Goal: Task Accomplishment & Management: Manage account settings

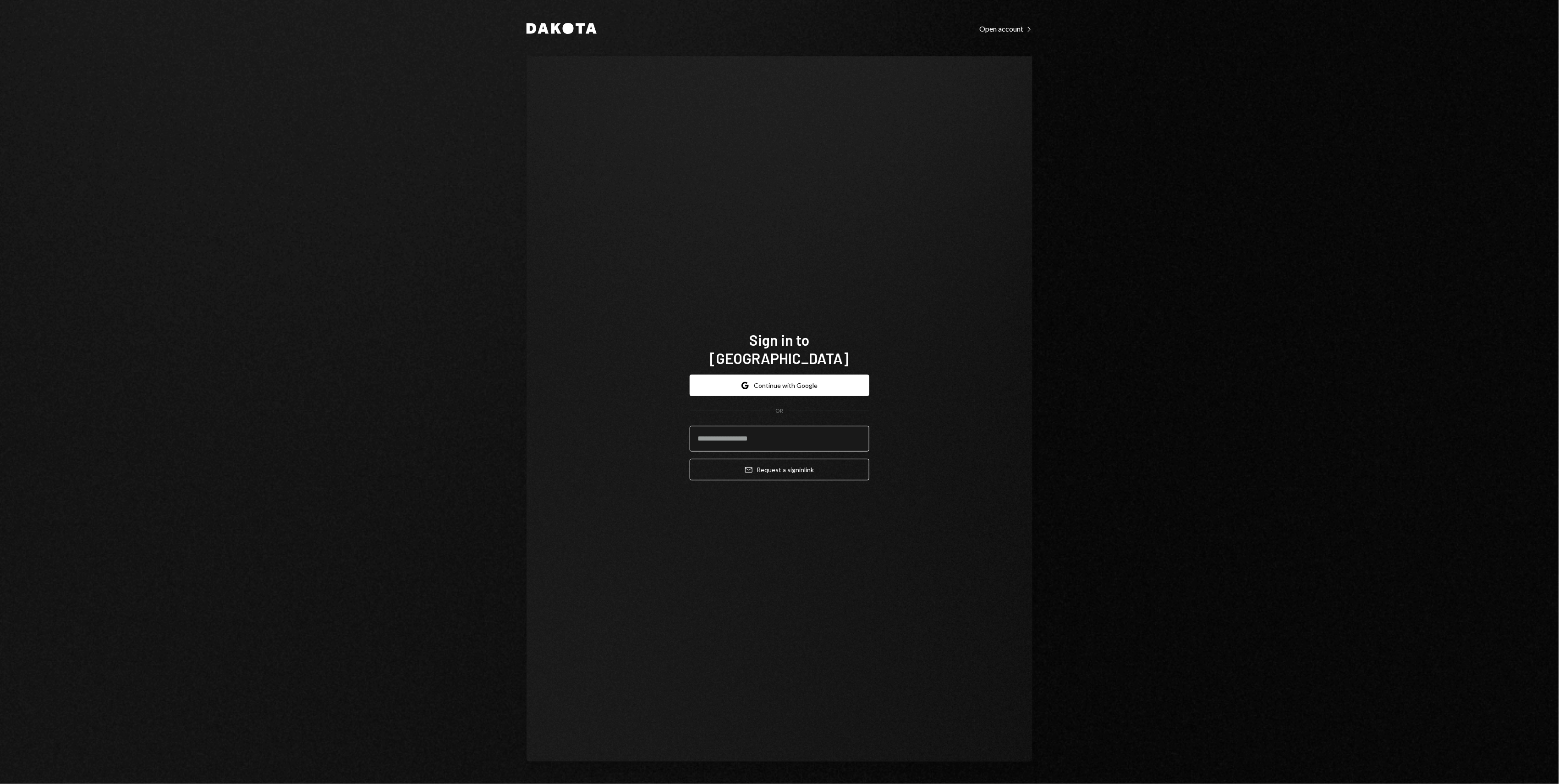
drag, startPoint x: 744, startPoint y: 422, endPoint x: 748, endPoint y: 429, distance: 8.1
click at [744, 426] on input "email" at bounding box center [780, 439] width 180 height 25
type input "**********"
click at [763, 472] on div "**********" at bounding box center [780, 427] width 180 height 120
click at [760, 462] on button "Email Request a sign in link" at bounding box center [780, 470] width 180 height 22
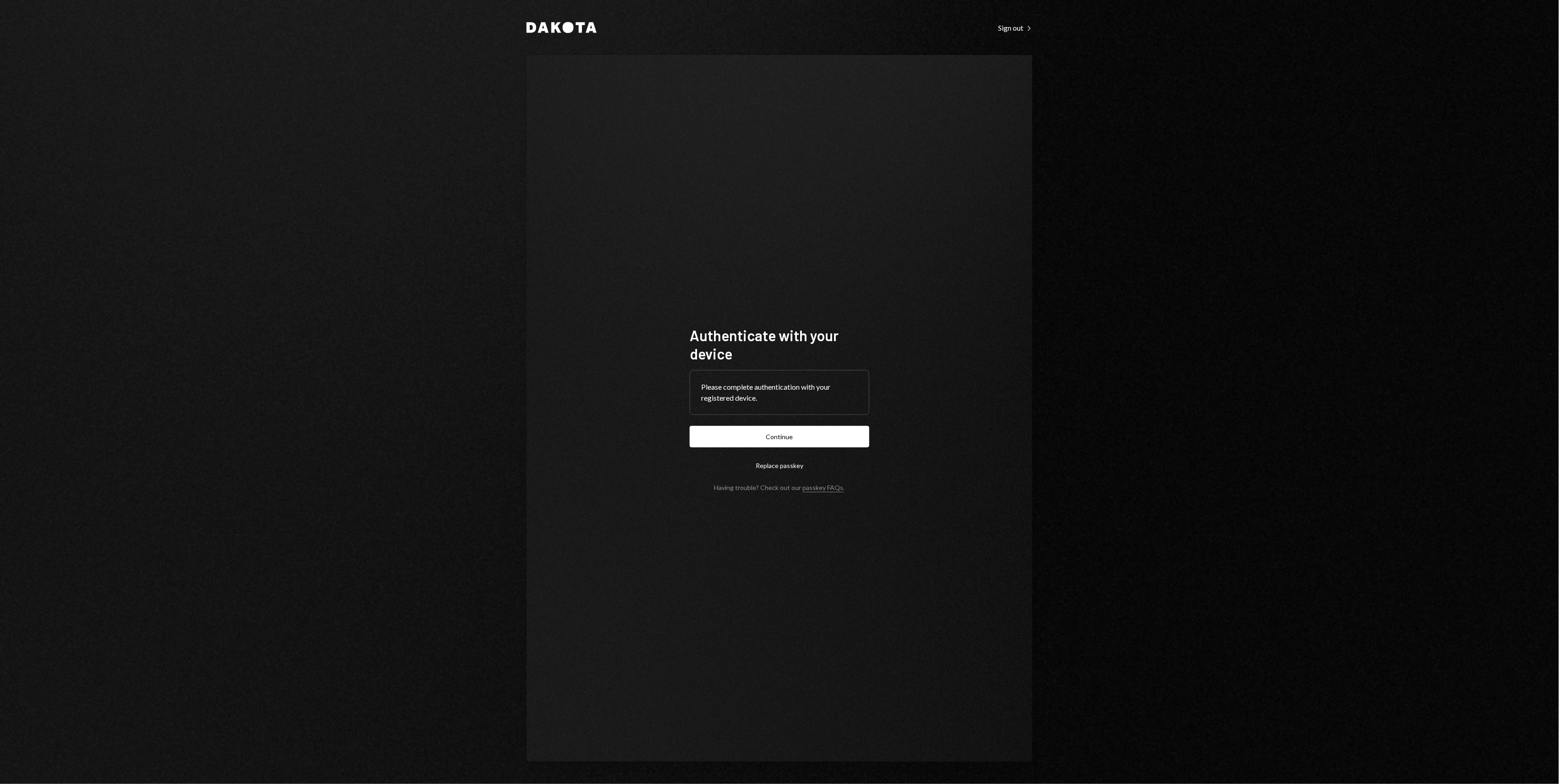
click at [805, 442] on button "Continue" at bounding box center [780, 437] width 180 height 22
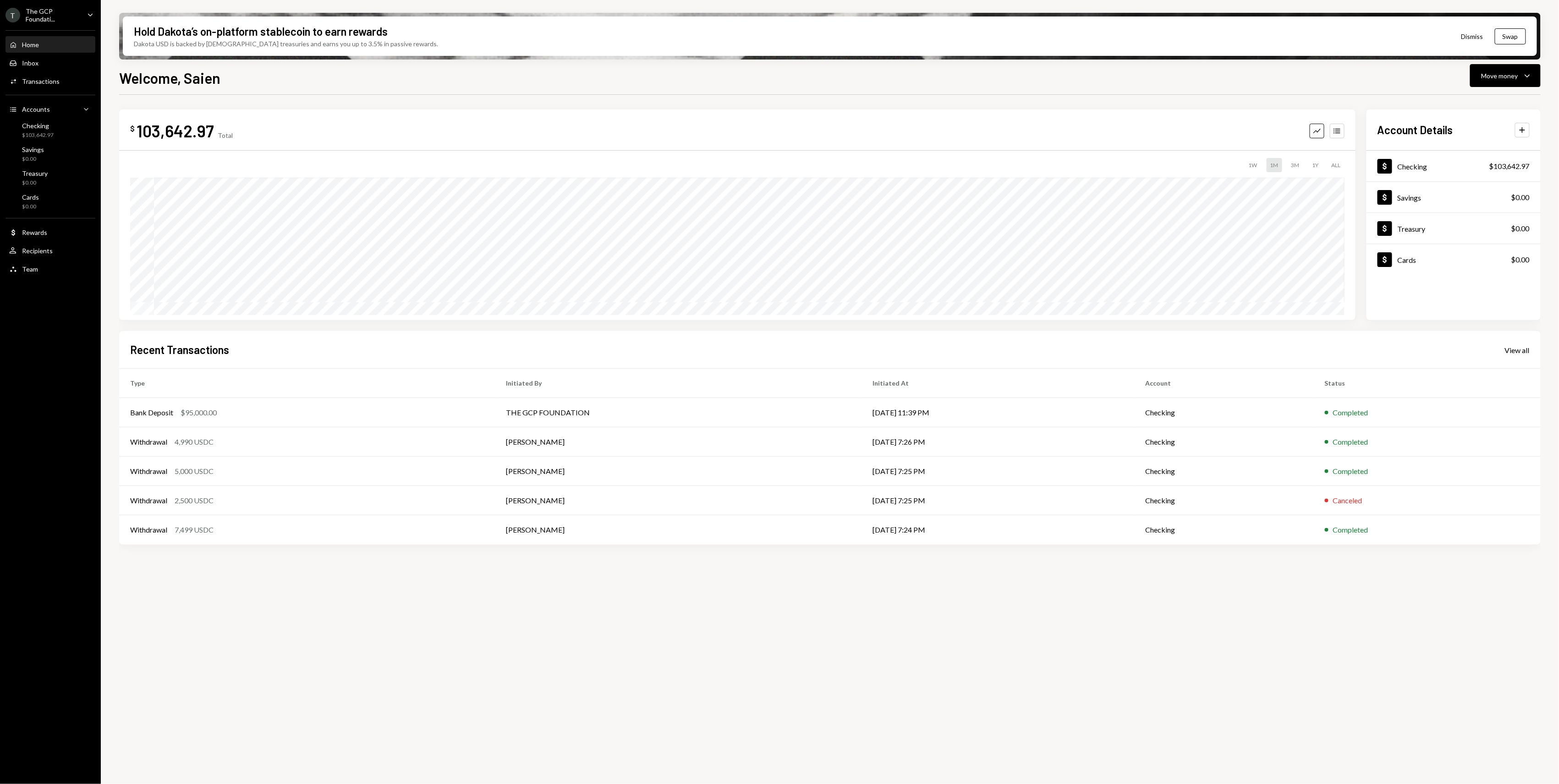
click at [84, 18] on div "T The GCP Foundati... Caret Down" at bounding box center [50, 15] width 101 height 16
click at [54, 133] on button "Accounts View all accounts" at bounding box center [64, 128] width 109 height 16
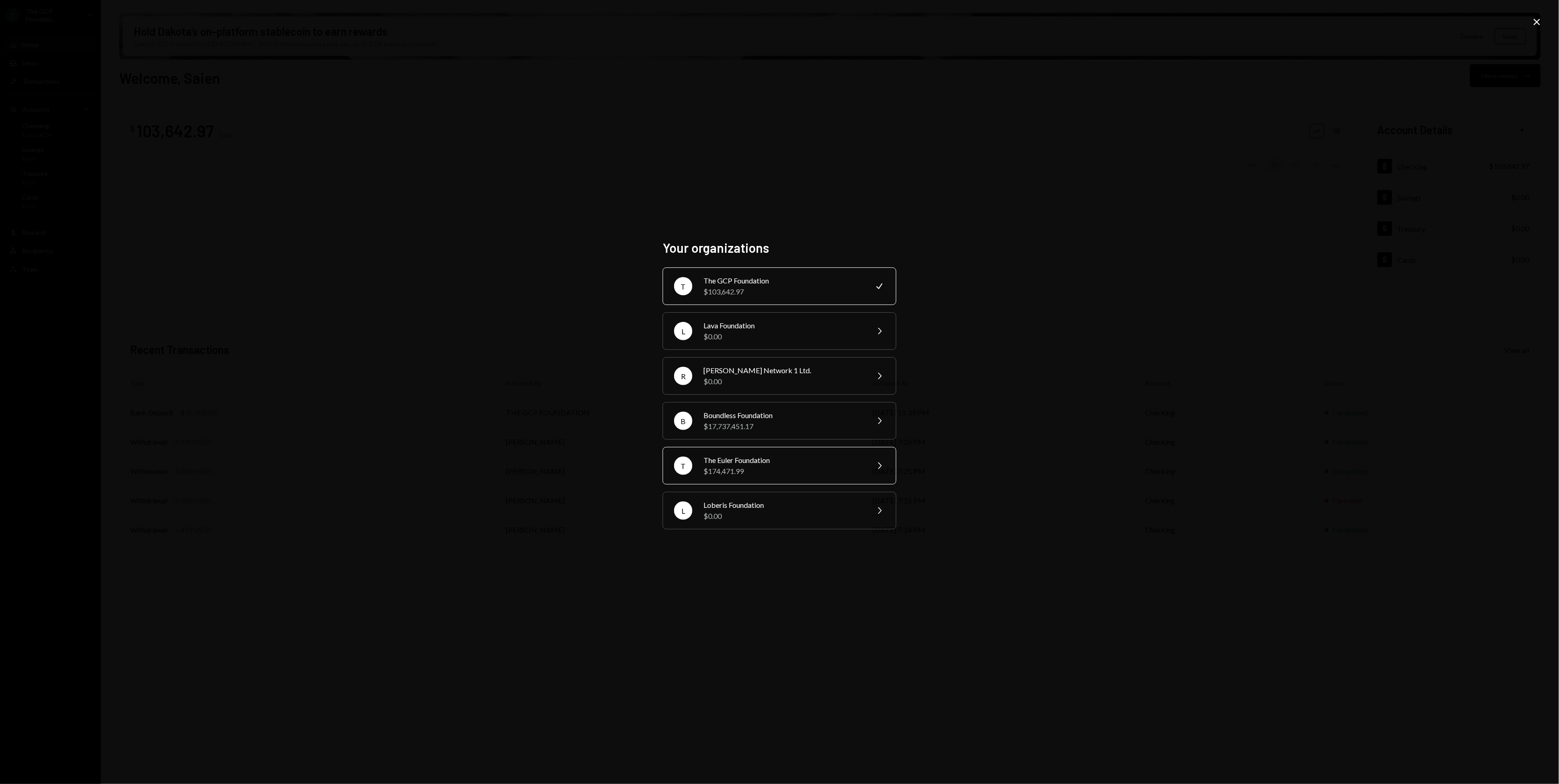
click at [798, 472] on div "$174,471.99" at bounding box center [783, 471] width 160 height 11
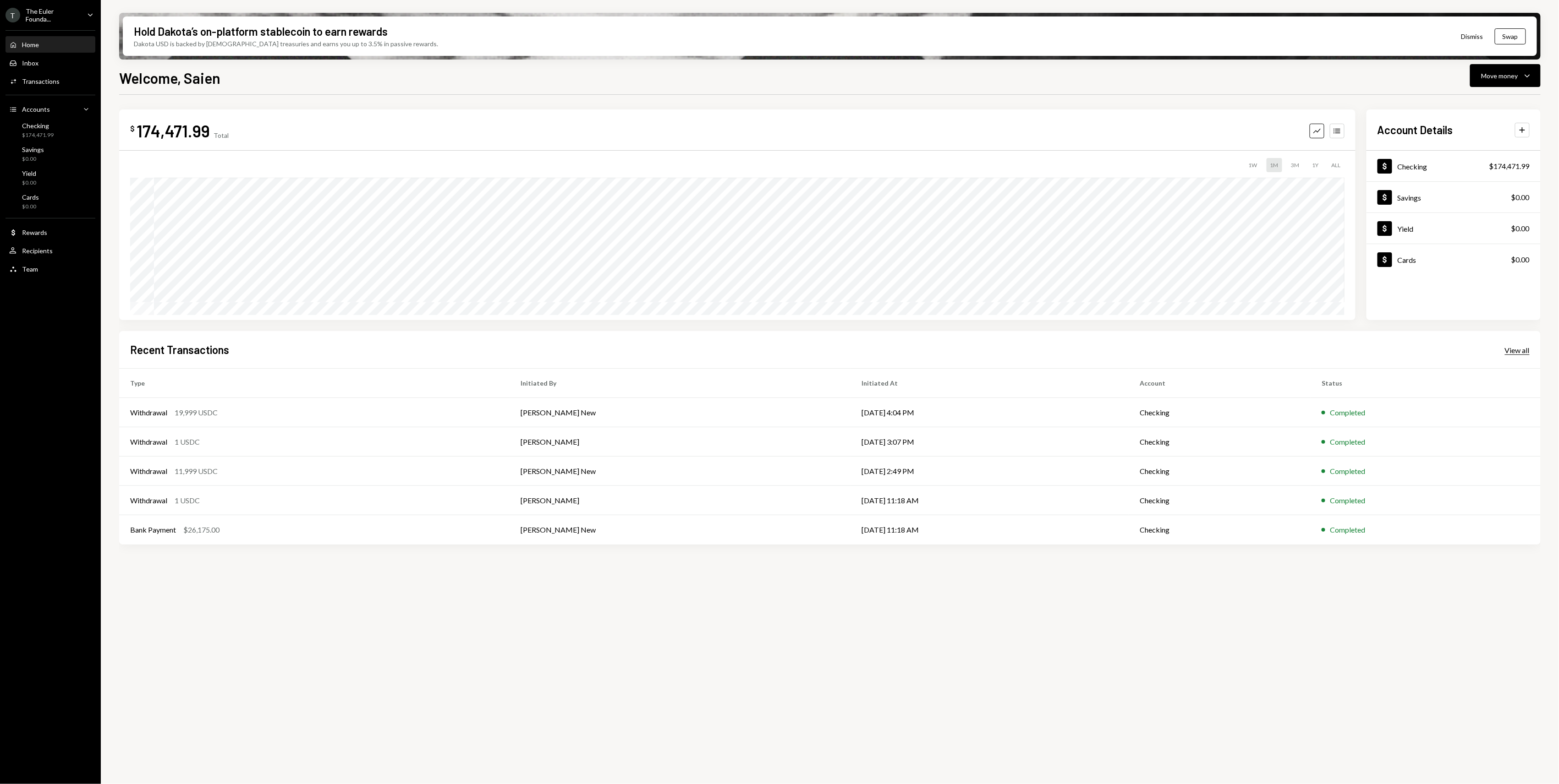
click at [1518, 348] on div "View all" at bounding box center [1517, 350] width 25 height 9
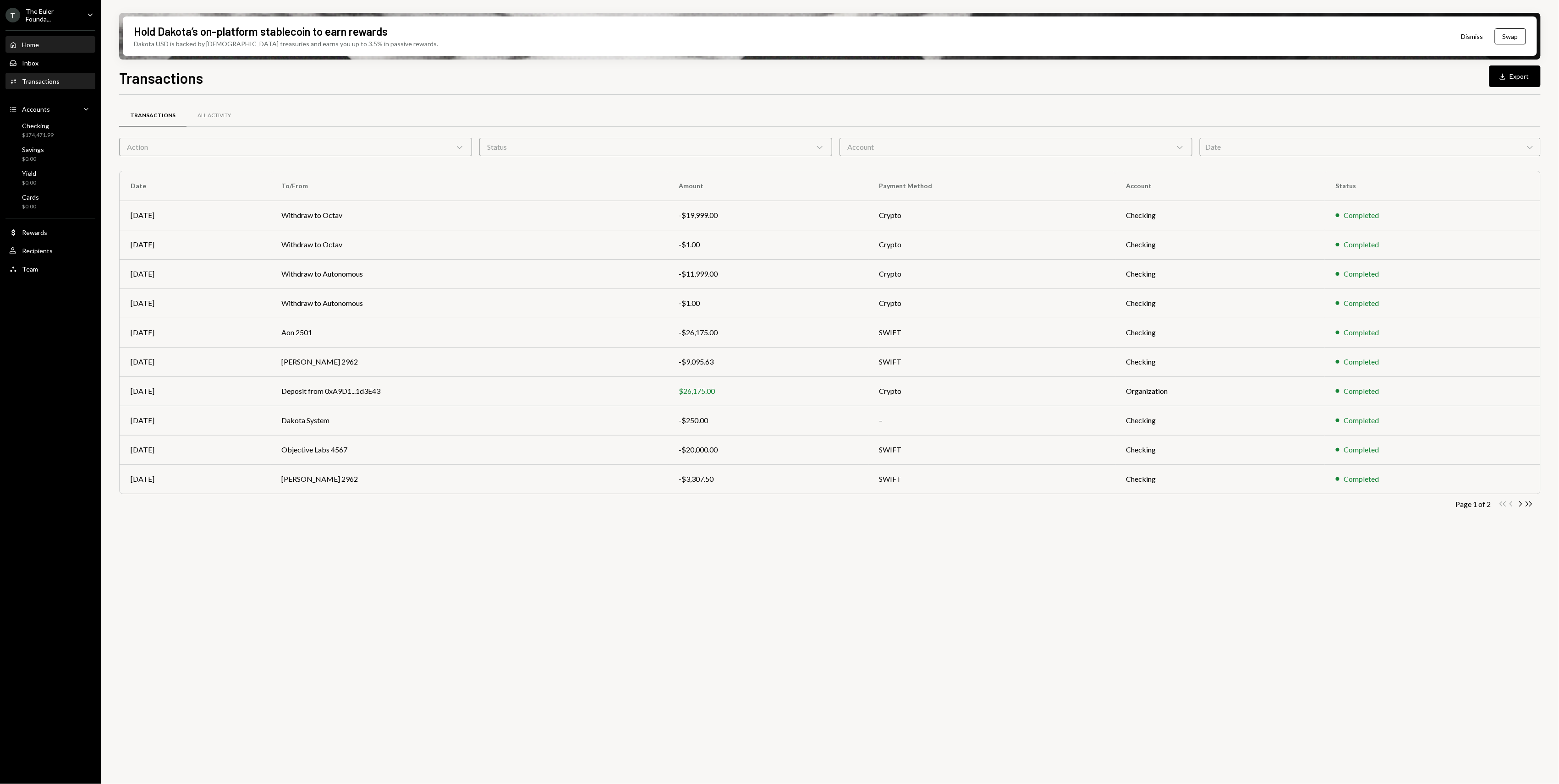
click at [54, 50] on div "Home Home" at bounding box center [50, 45] width 82 height 16
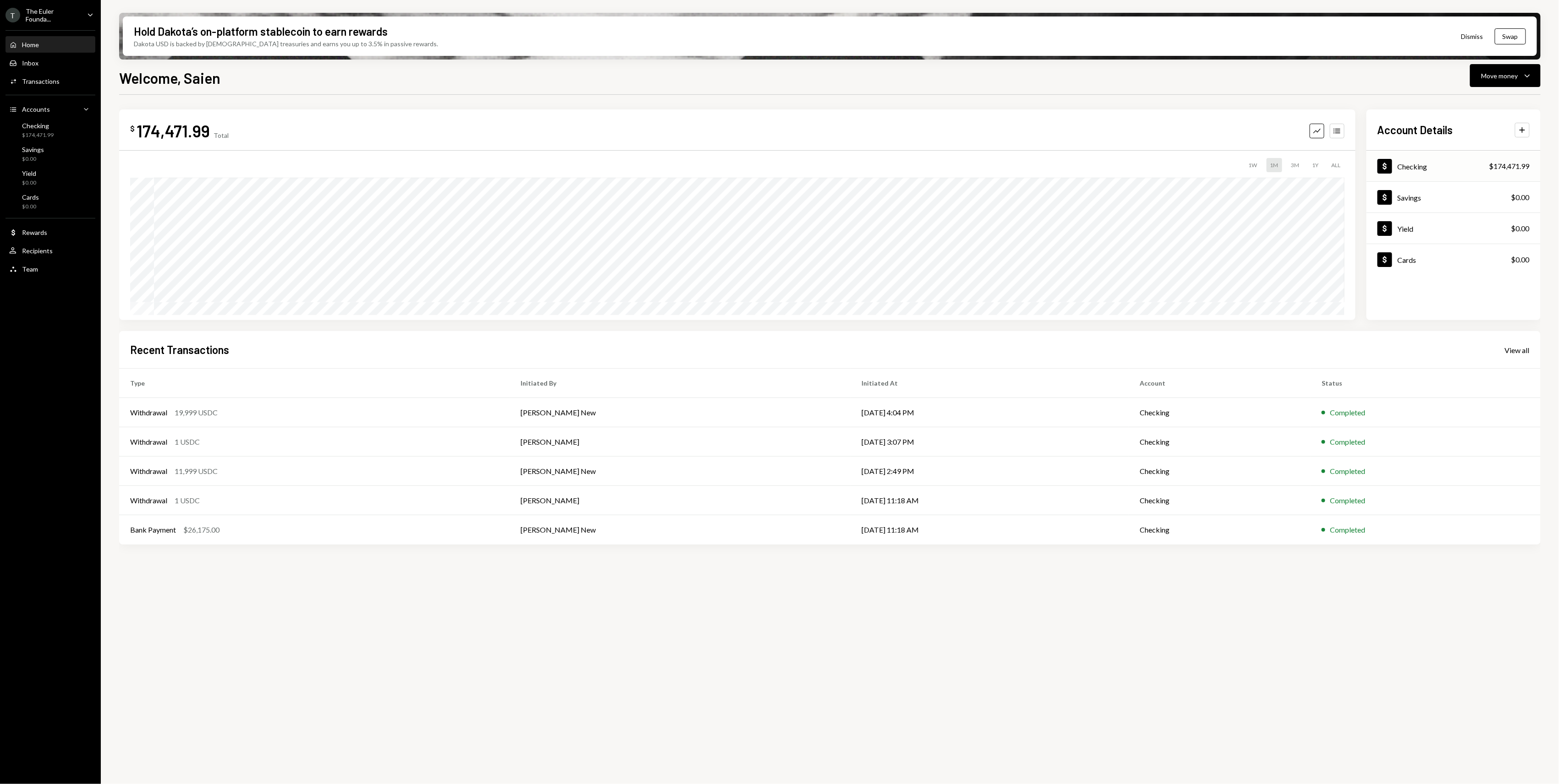
click at [1489, 164] on div "$174,471.99" at bounding box center [1509, 166] width 41 height 11
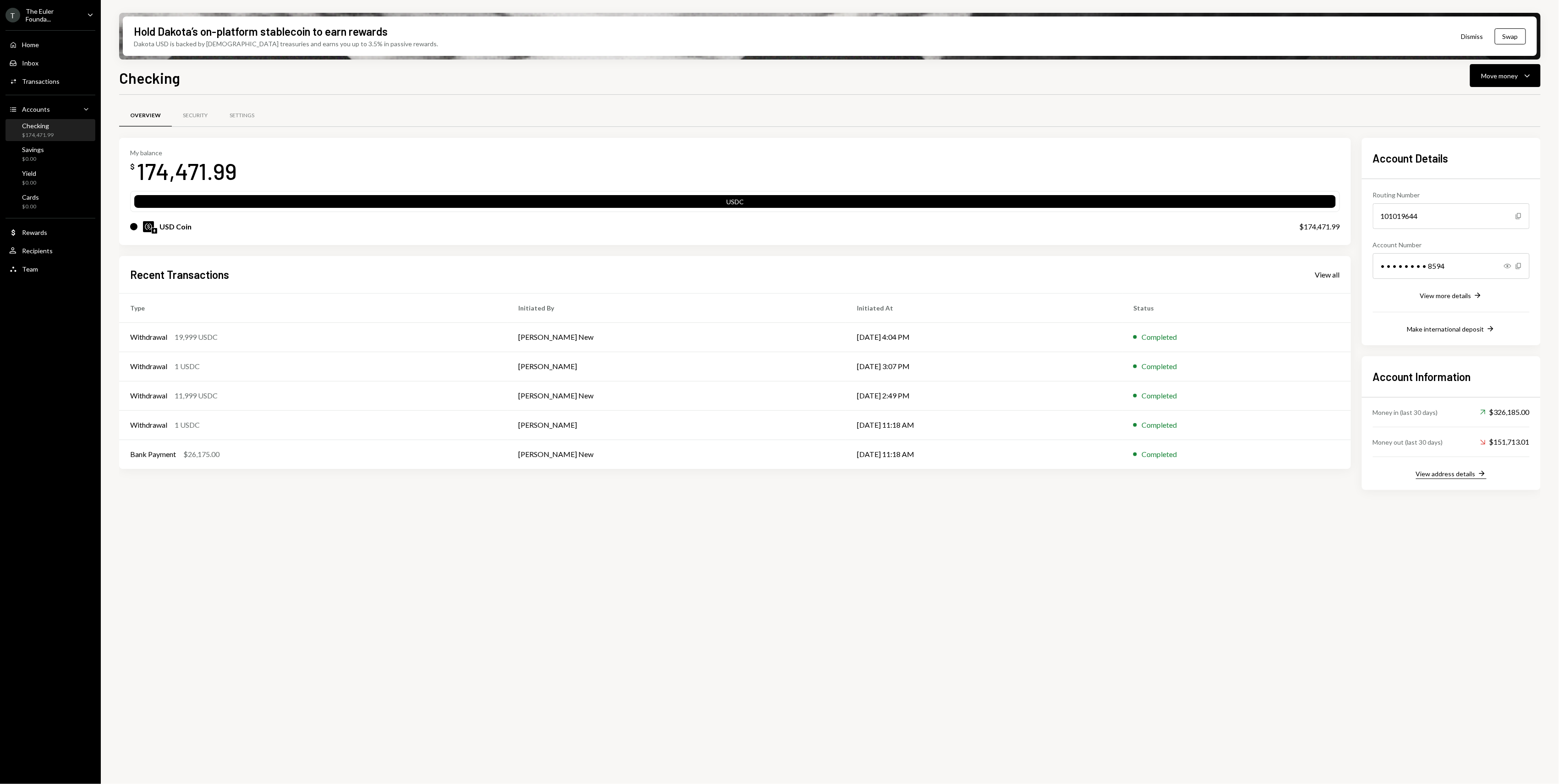
click at [1450, 473] on div "View address details" at bounding box center [1446, 474] width 59 height 8
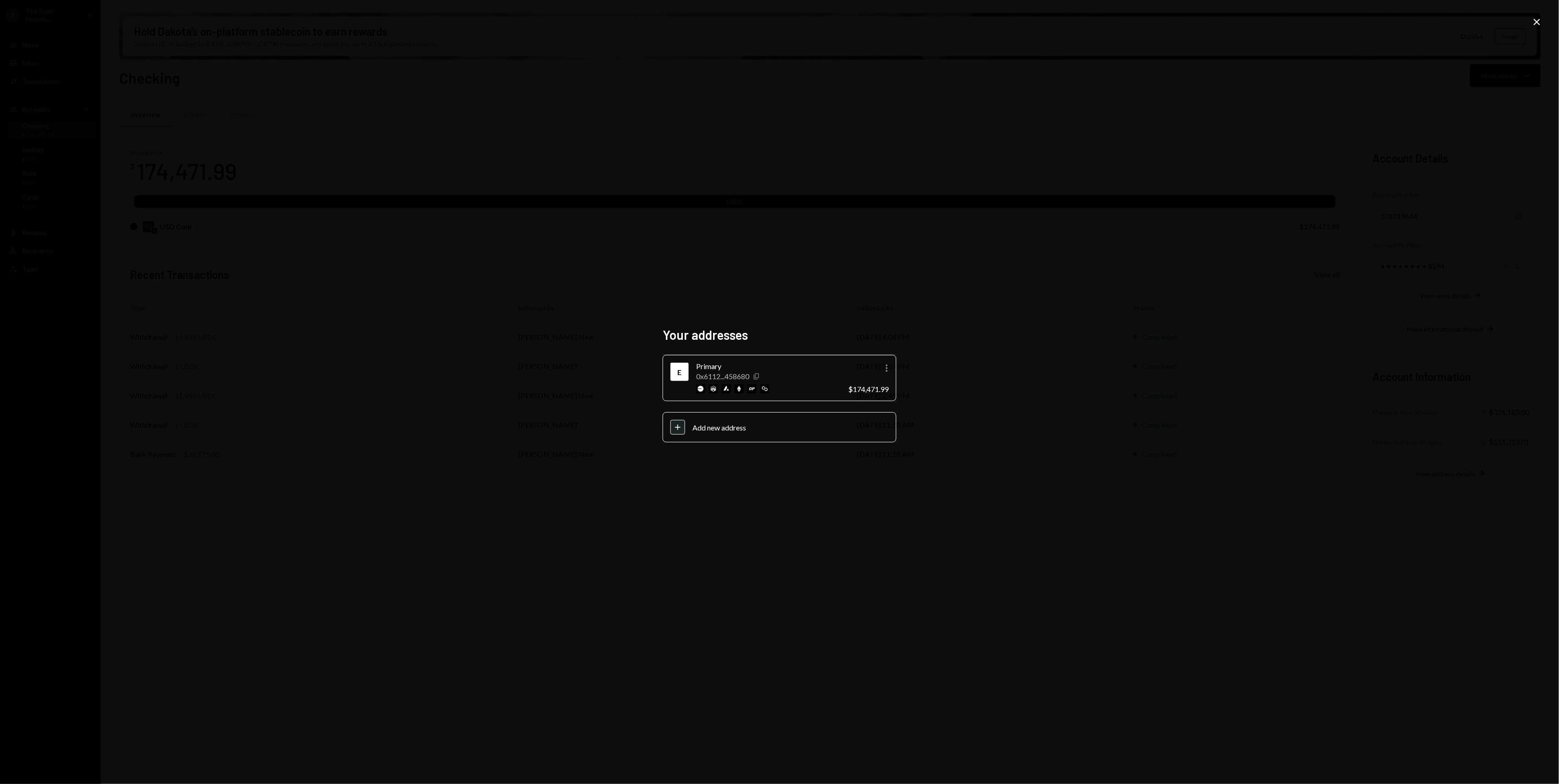
click at [759, 377] on icon "Copy" at bounding box center [757, 376] width 7 height 7
drag, startPoint x: 756, startPoint y: 377, endPoint x: 764, endPoint y: 378, distance: 8.1
click at [756, 377] on icon "Copy" at bounding box center [757, 376] width 7 height 7
click at [890, 367] on icon "More" at bounding box center [887, 368] width 11 height 11
click at [921, 314] on div "Your addresses E Primary 0x6112...458680 Copy More $174,471.99 Plus Add new add…" at bounding box center [780, 392] width 1559 height 784
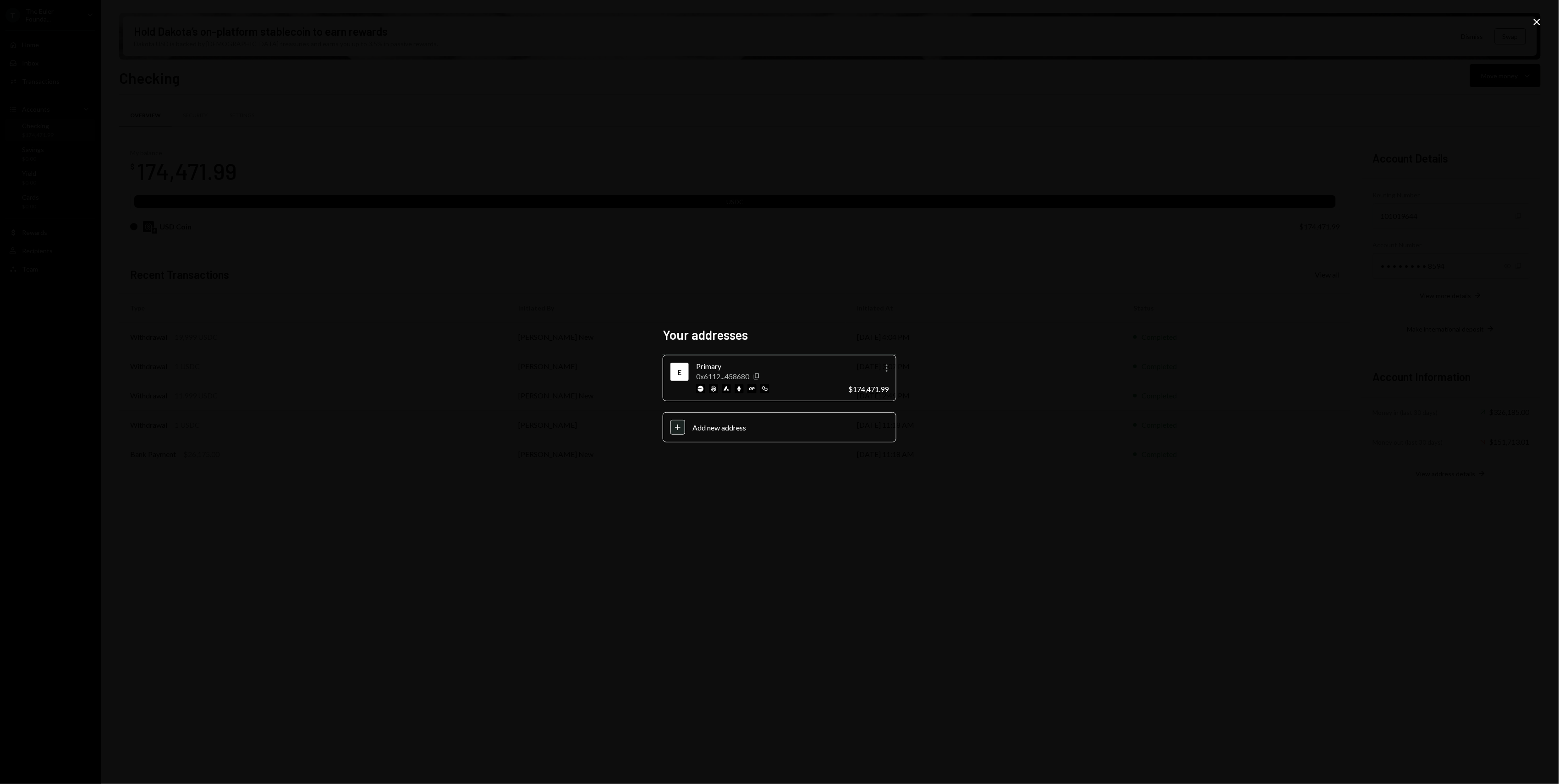
click at [624, 108] on div "Your addresses E Primary 0x6112...458680 Copy More $174,471.99 Plus Add new add…" at bounding box center [780, 392] width 1559 height 784
click at [1042, 365] on div "Your addresses E Primary 0x6112...458680 Copy More $174,471.99 Plus Add new add…" at bounding box center [780, 392] width 1559 height 784
click at [1530, 24] on div "Your addresses E Primary 0x6112...458680 Copy More $174,471.99 Plus Add new add…" at bounding box center [780, 392] width 1559 height 784
click at [1538, 25] on icon "Close" at bounding box center [1537, 22] width 11 height 11
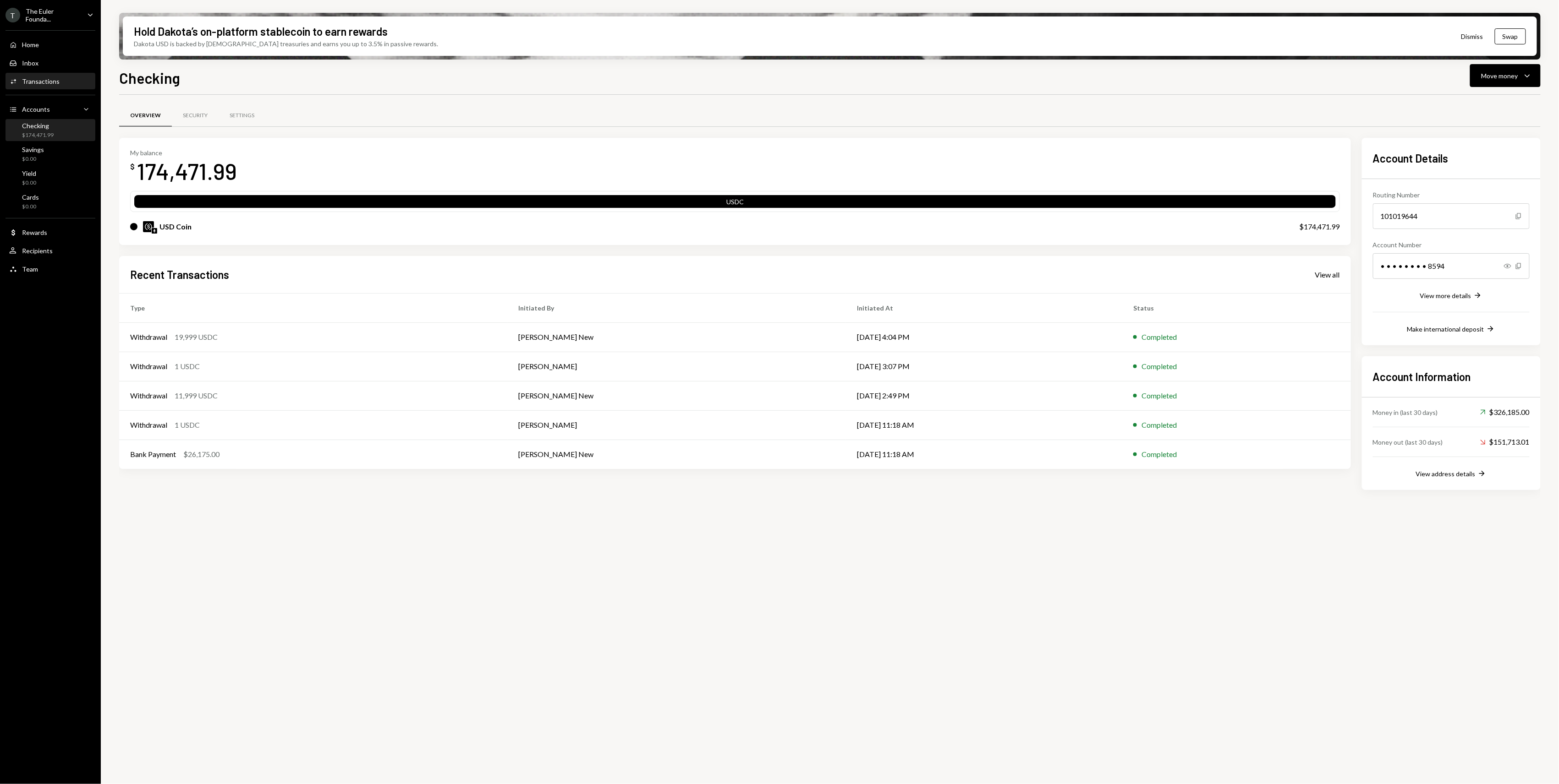
click at [61, 86] on div "Activities Transactions" at bounding box center [50, 82] width 82 height 16
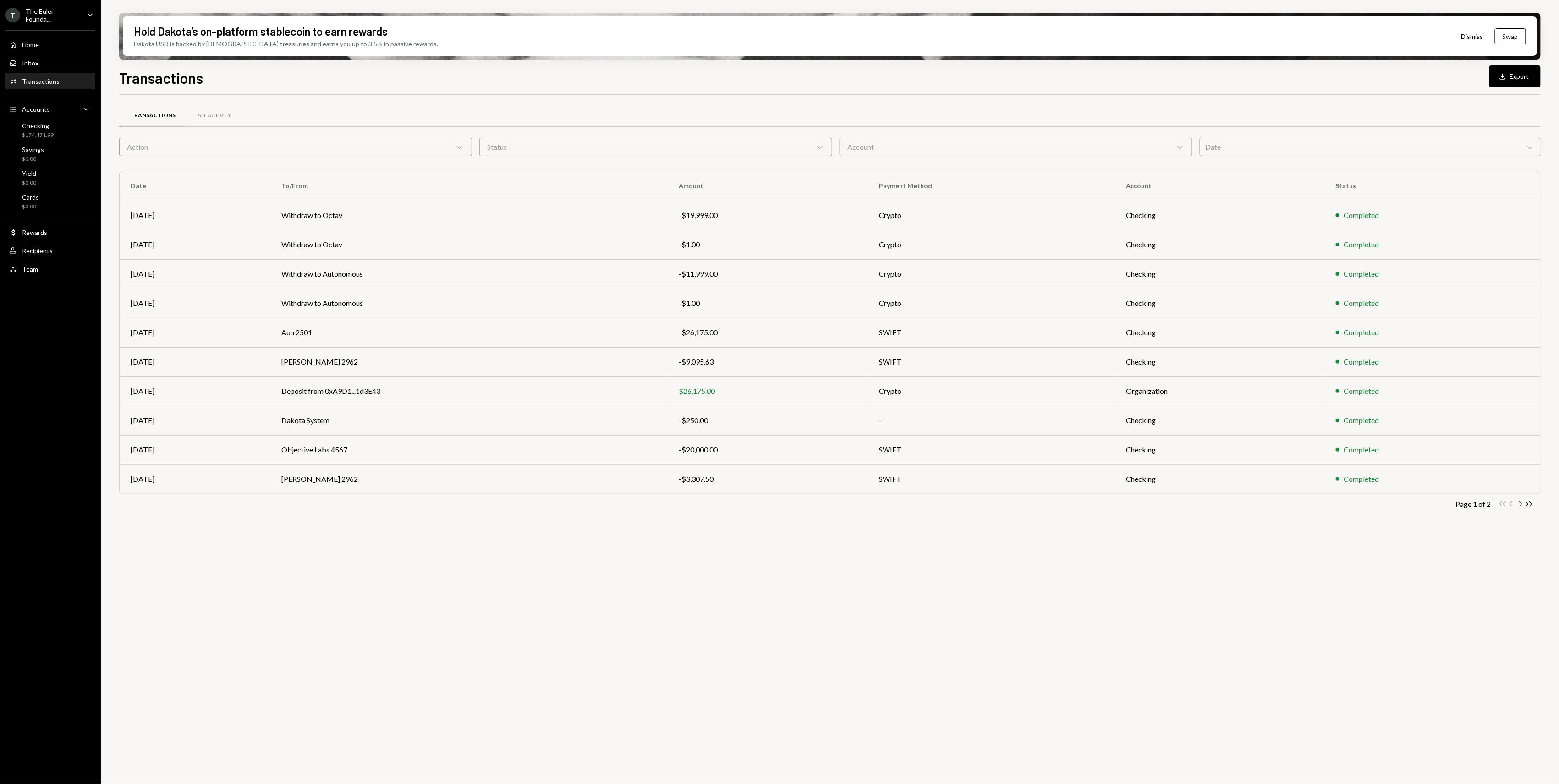
click at [1517, 506] on icon "Chevron Right" at bounding box center [1520, 504] width 8 height 8
